Goal: Task Accomplishment & Management: Complete application form

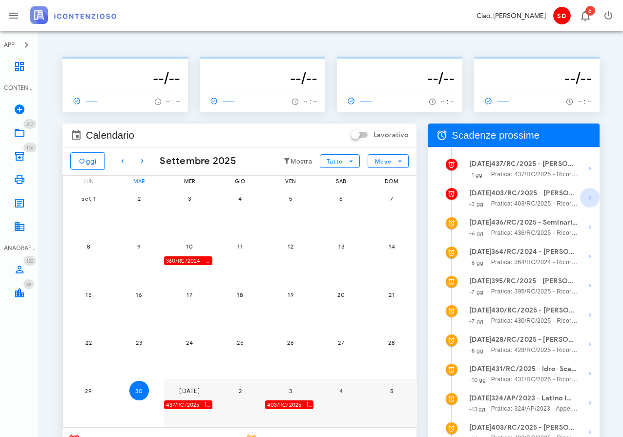
click at [591, 195] on icon "button" at bounding box center [590, 198] width 12 height 12
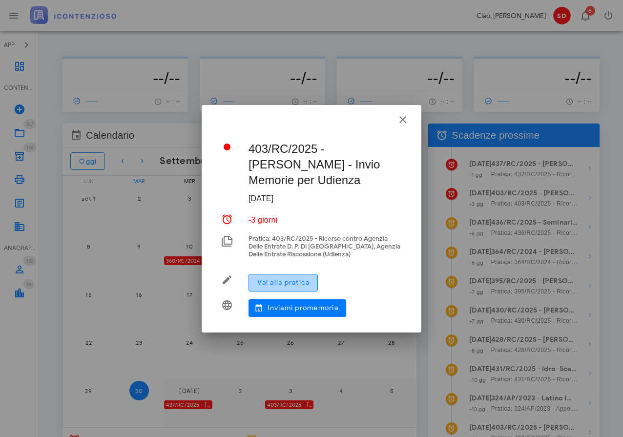
click at [279, 284] on span "Vai alla pratica" at bounding box center [283, 282] width 53 height 8
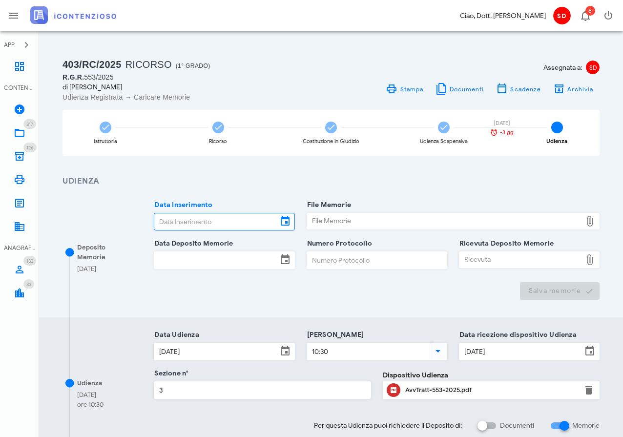
click at [222, 221] on input "Data Inserimento" at bounding box center [215, 221] width 123 height 17
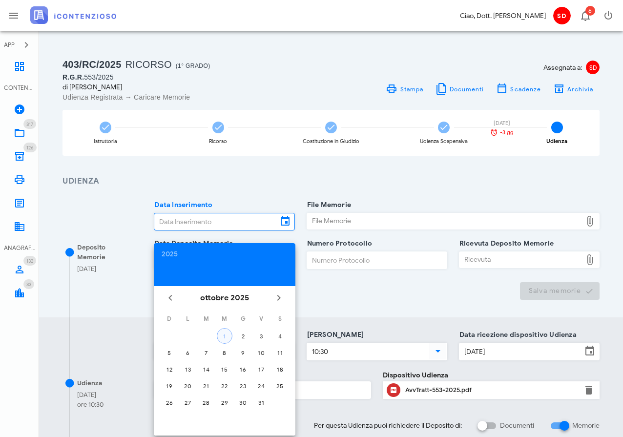
click at [223, 333] on div "1" at bounding box center [224, 336] width 15 height 7
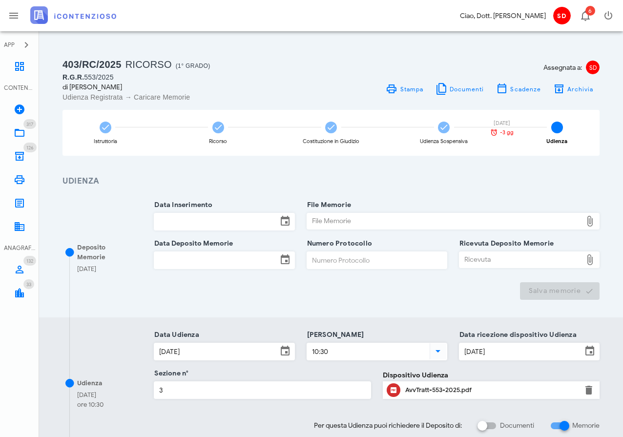
type input "[DATE]"
click at [352, 220] on div "File Memorie" at bounding box center [444, 221] width 275 height 16
type input "C:\fakepath\Memorie Illustrative.docx"
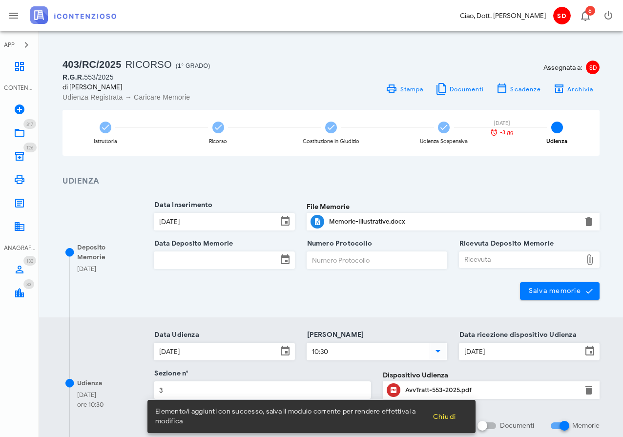
scroll to position [0, 0]
click at [241, 256] on input "Data Deposito Memorie" at bounding box center [215, 259] width 123 height 17
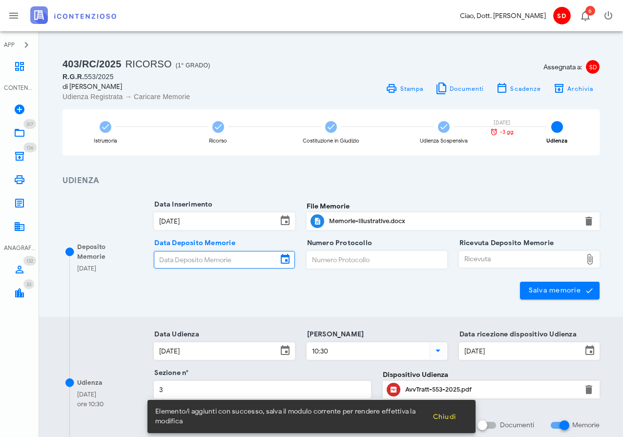
scroll to position [0, 0]
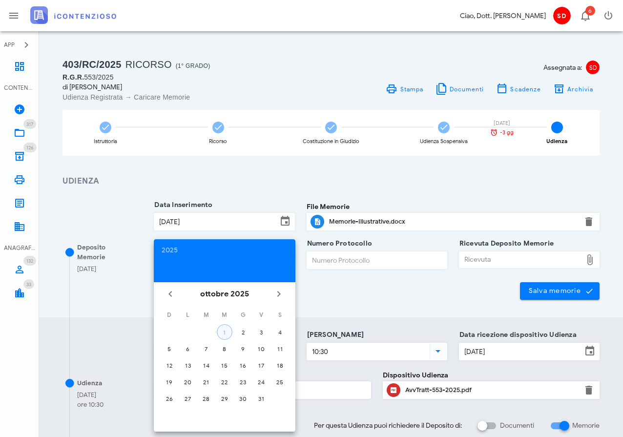
click at [227, 334] on div "1" at bounding box center [224, 332] width 15 height 7
type input "[DATE]"
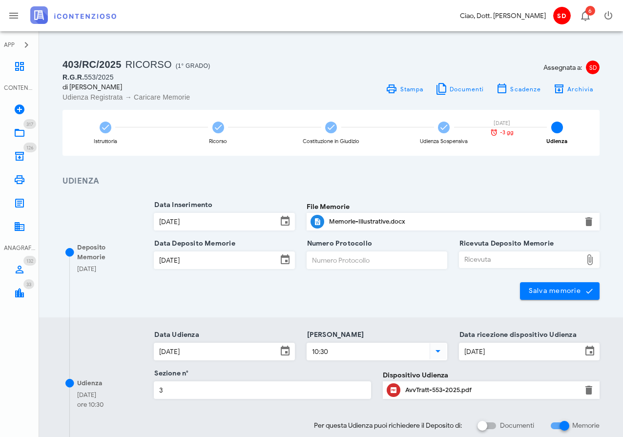
click at [502, 261] on div "Ricevuta" at bounding box center [520, 260] width 123 height 16
type input "C:\fakepath\Ricevuta_NIR_D-3695099-2025.pdf"
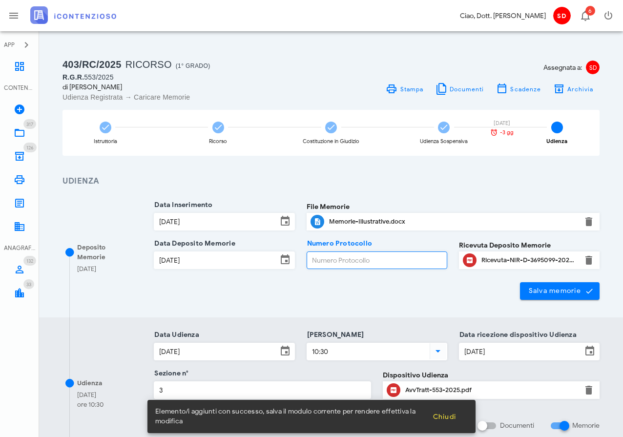
click at [325, 259] on input "Numero Protocollo" at bounding box center [377, 260] width 140 height 17
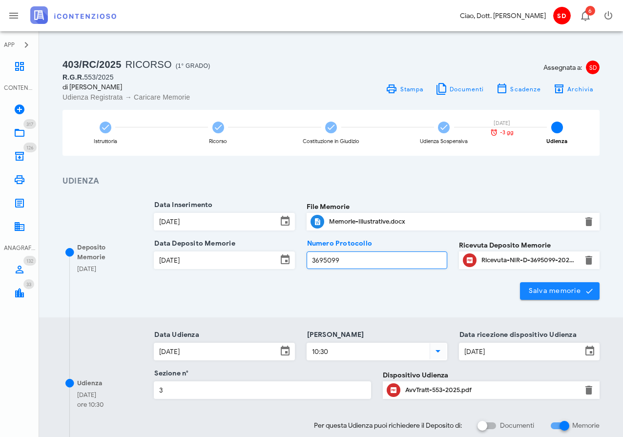
type input "3695099"
click at [560, 292] on span "Salva memorie" at bounding box center [560, 291] width 64 height 9
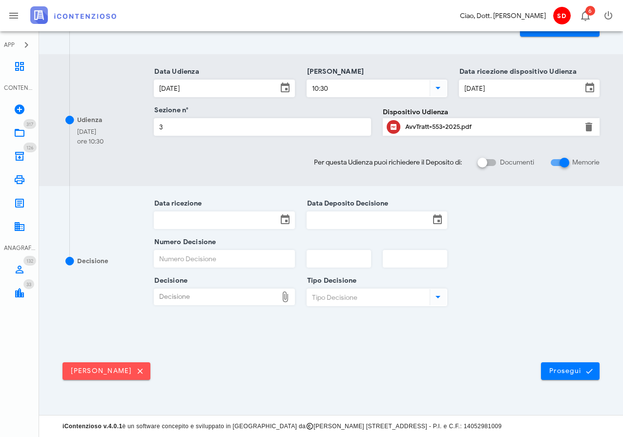
scroll to position [263, 0]
click at [566, 372] on span "Prosegui" at bounding box center [570, 371] width 43 height 9
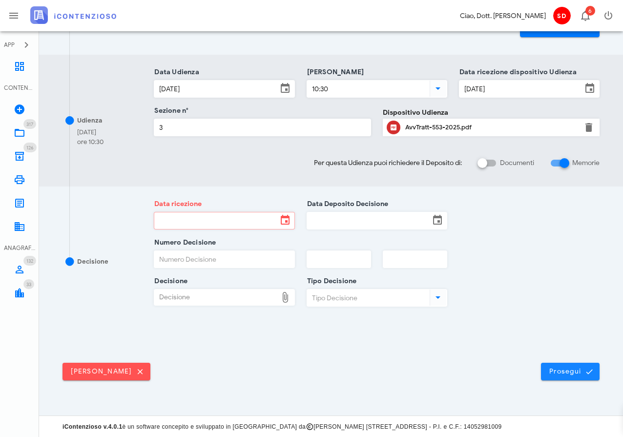
scroll to position [0, 0]
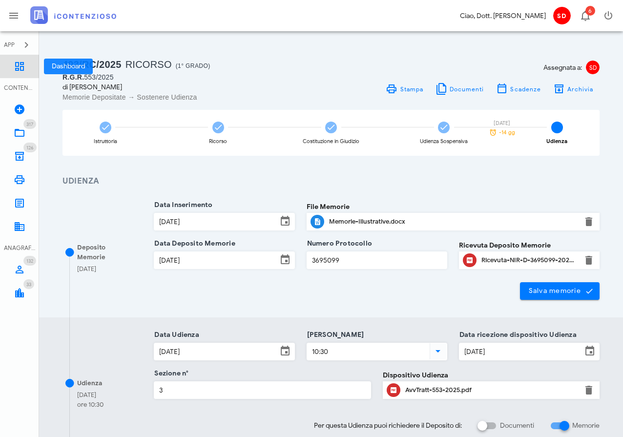
click at [21, 71] on icon at bounding box center [20, 67] width 12 height 12
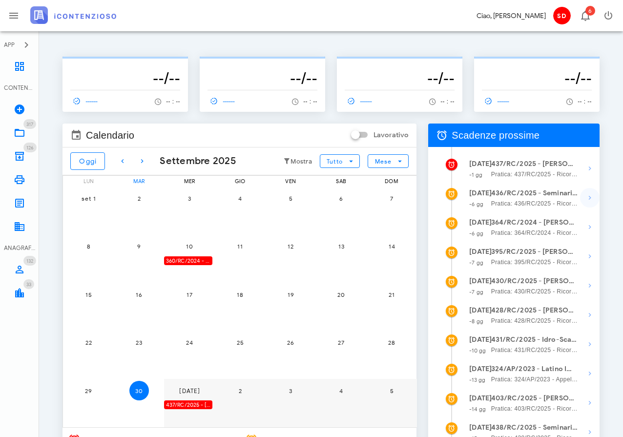
click at [586, 196] on icon "button" at bounding box center [590, 198] width 12 height 12
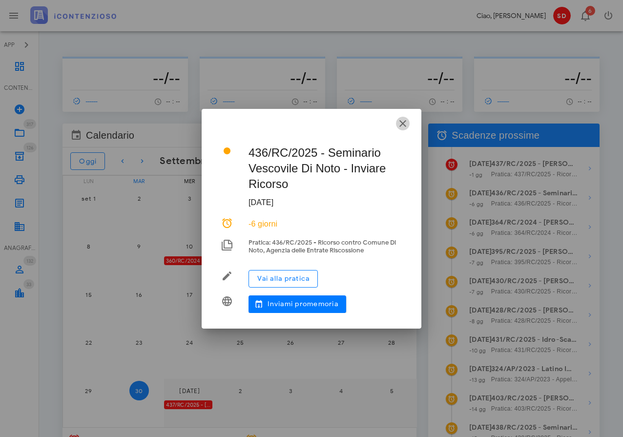
click at [403, 124] on icon "button" at bounding box center [403, 124] width 12 height 12
